Goal: Information Seeking & Learning: Learn about a topic

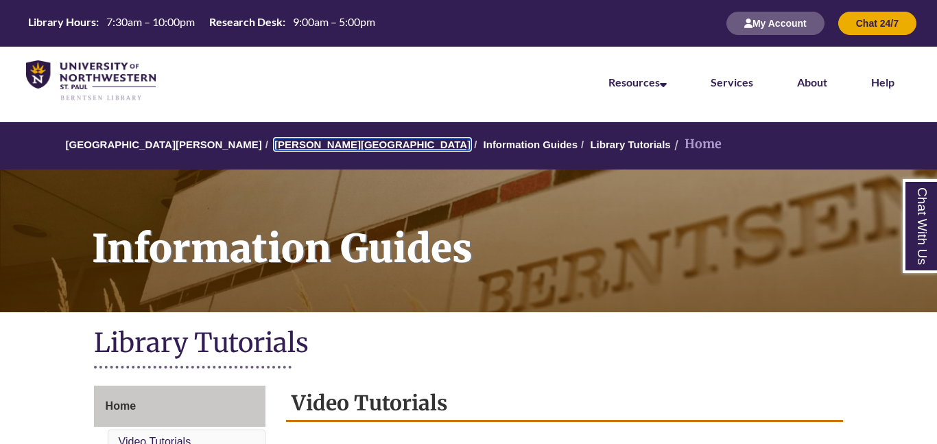
click at [315, 145] on link "[PERSON_NAME][GEOGRAPHIC_DATA]" at bounding box center [372, 145] width 196 height 12
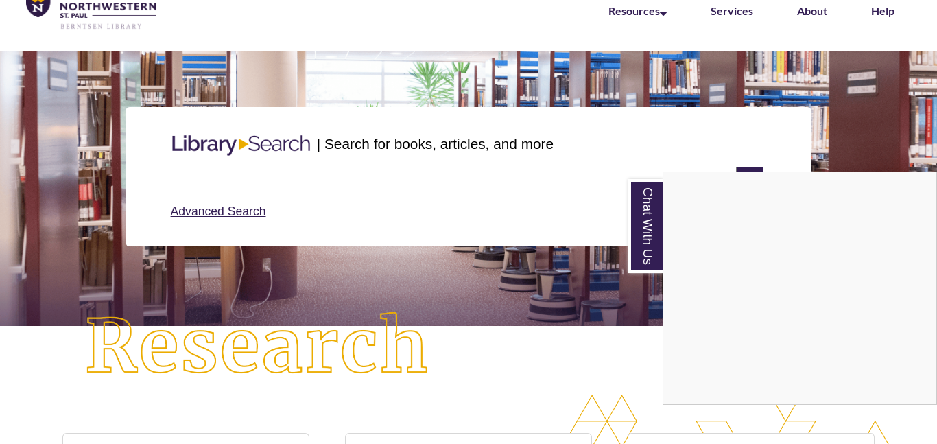
click at [336, 183] on div "Chat With Us" at bounding box center [468, 222] width 937 height 444
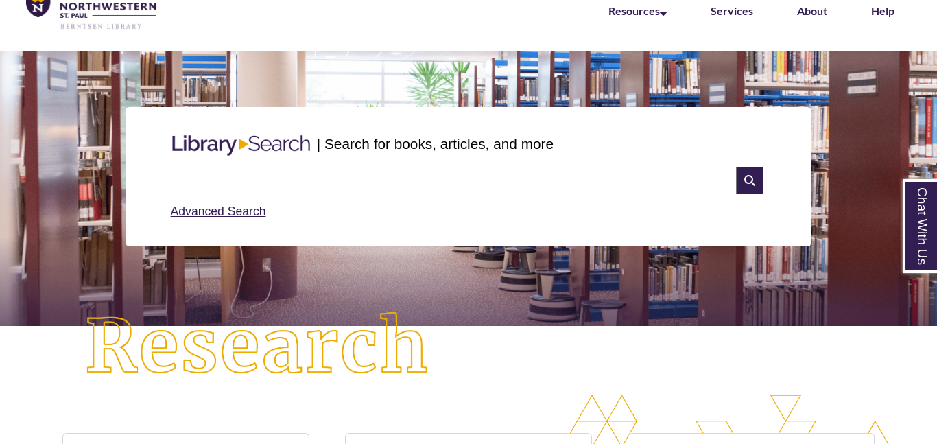
click at [334, 178] on input "text" at bounding box center [454, 180] width 566 height 27
type input "**********"
click at [755, 180] on icon at bounding box center [750, 180] width 26 height 27
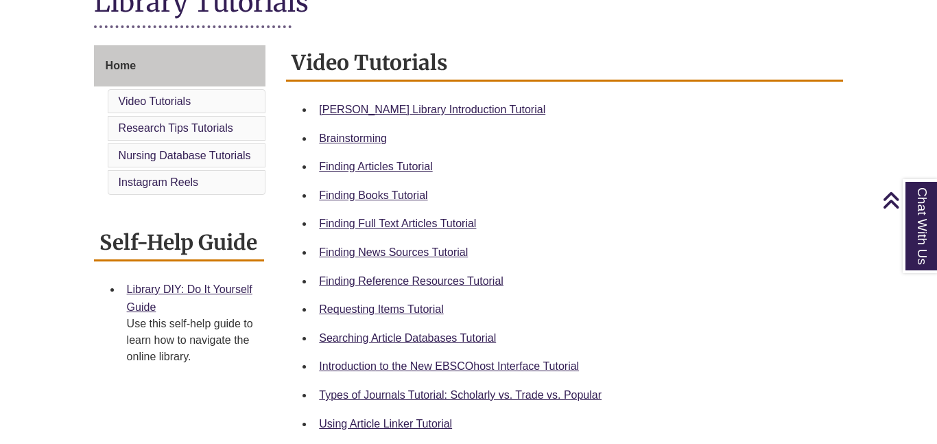
scroll to position [341, 0]
click at [361, 306] on link "Requesting Items Tutorial" at bounding box center [381, 308] width 124 height 12
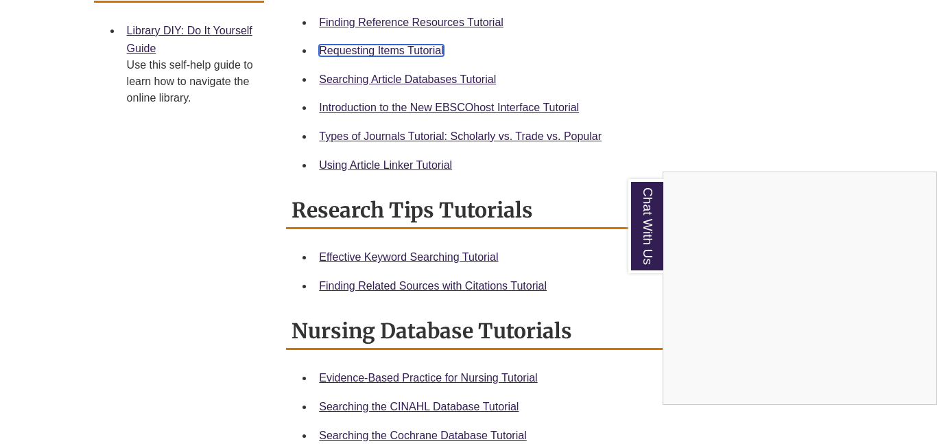
scroll to position [594, 0]
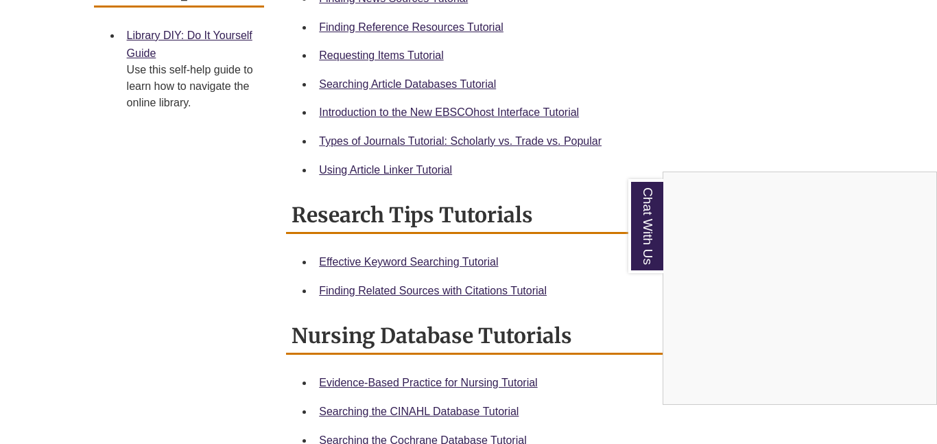
click at [337, 146] on div "Chat With Us" at bounding box center [468, 222] width 937 height 444
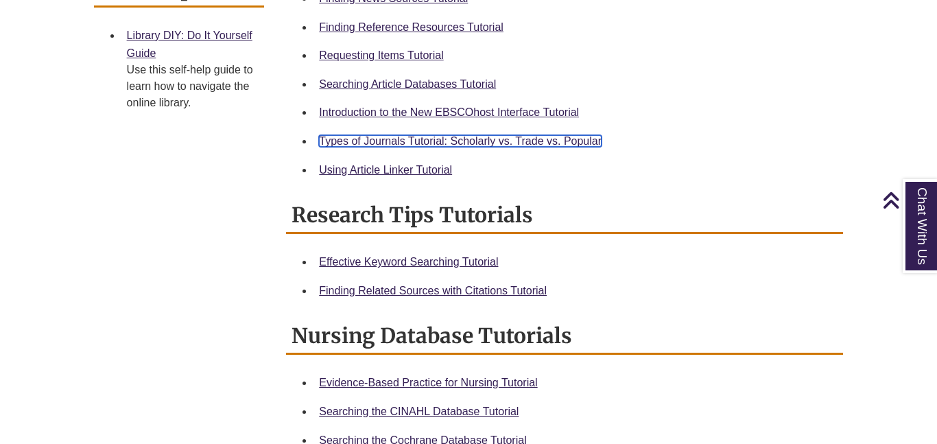
click at [370, 142] on link "Types of Journals Tutorial: Scholarly vs. Trade vs. Popular" at bounding box center [460, 141] width 283 height 12
